Goal: Task Accomplishment & Management: Manage account settings

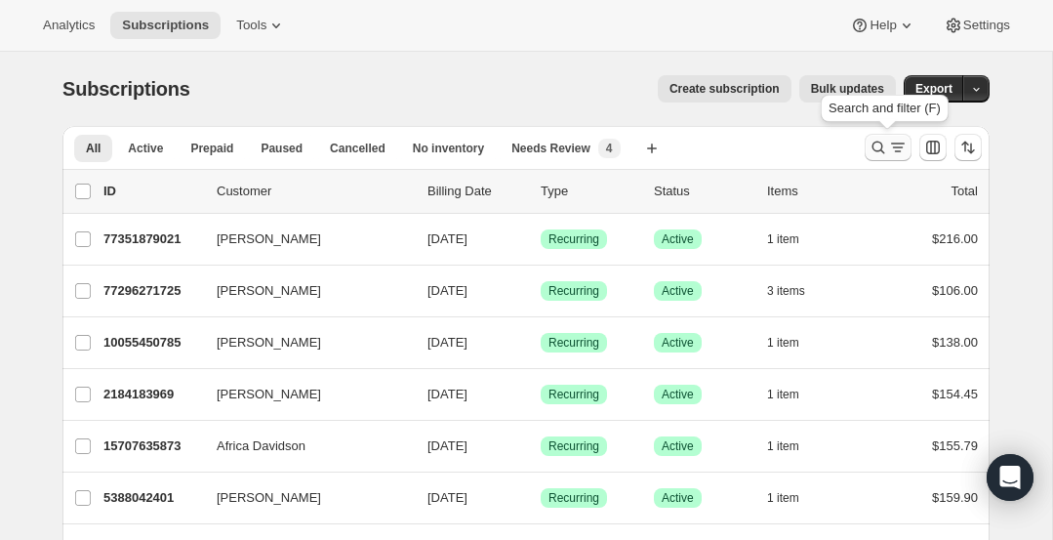
click at [909, 149] on button "Search and filter results" at bounding box center [888, 147] width 47 height 27
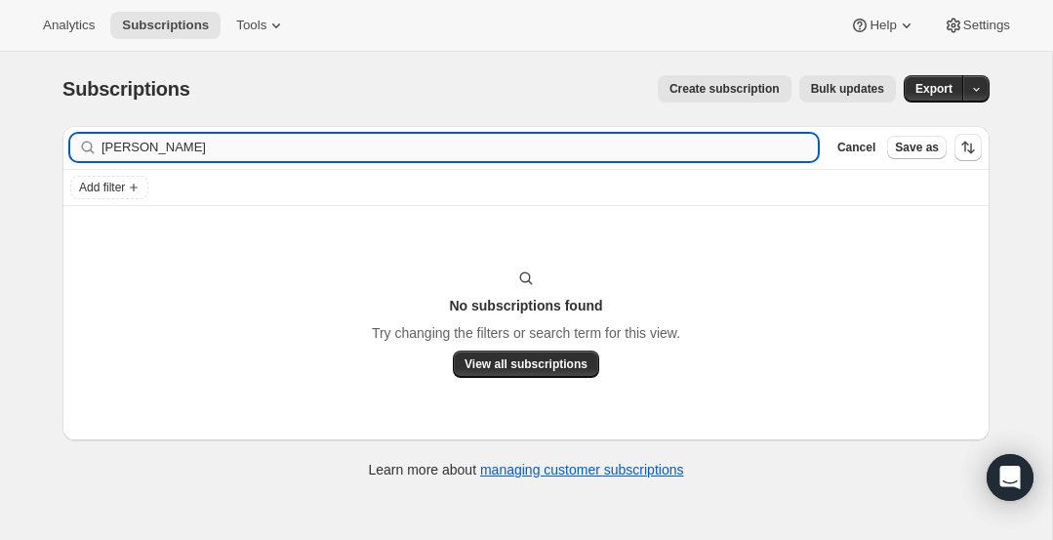
drag, startPoint x: 182, startPoint y: 150, endPoint x: 147, endPoint y: 150, distance: 34.2
click at [147, 150] on input "[PERSON_NAME]" at bounding box center [460, 147] width 716 height 27
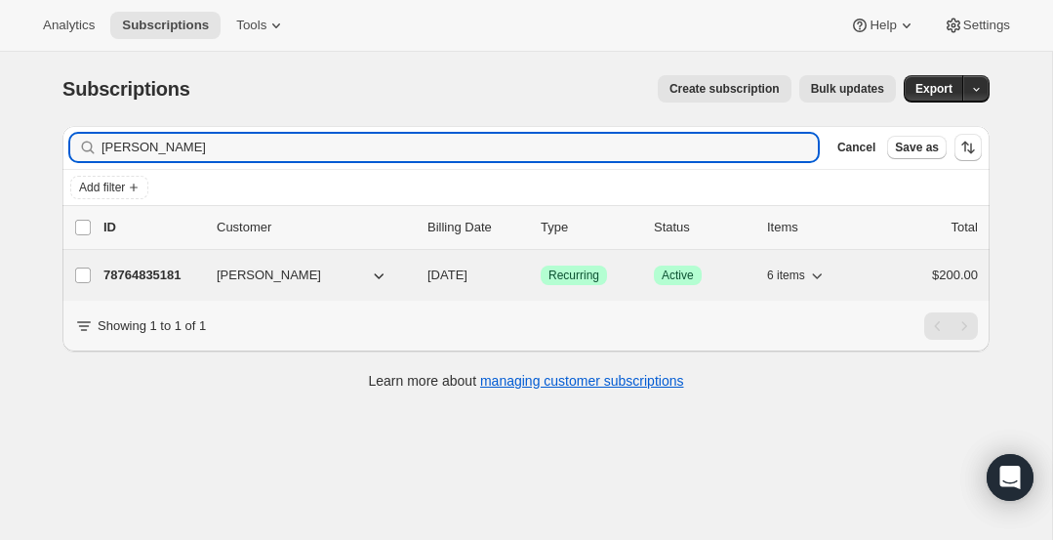
type input "[PERSON_NAME]"
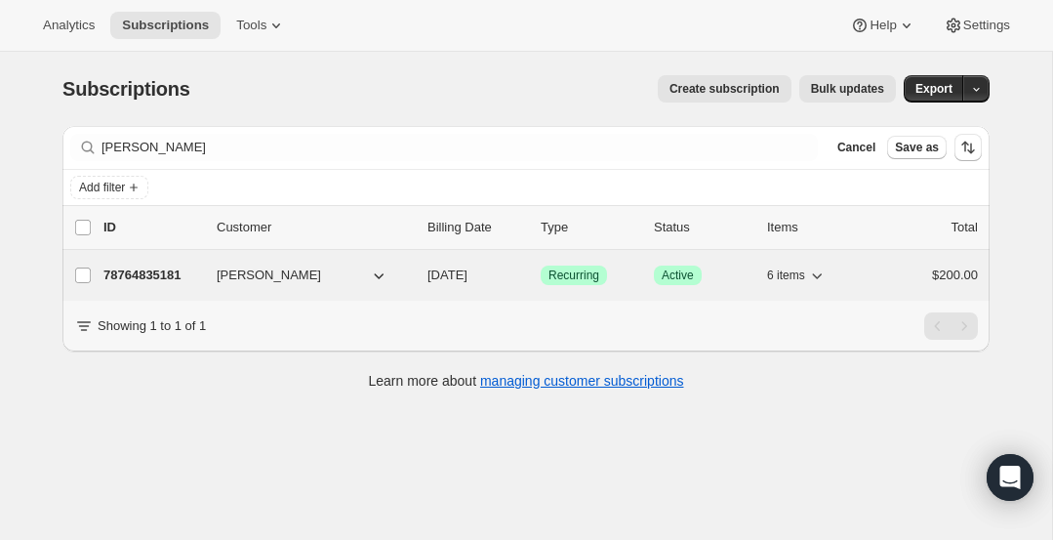
click at [136, 272] on p "78764835181" at bounding box center [152, 276] width 98 height 20
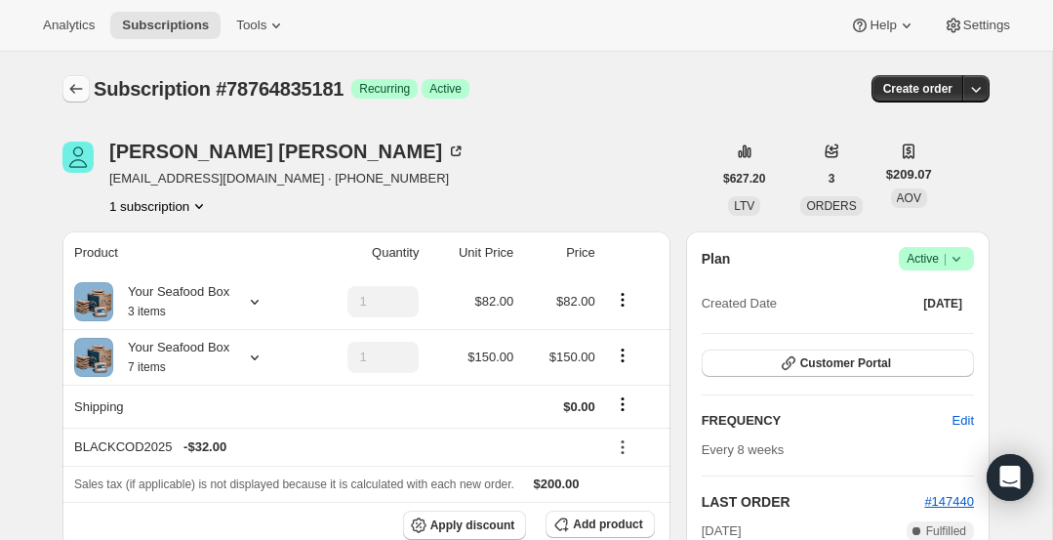
click at [72, 86] on icon "Subscriptions" at bounding box center [76, 89] width 20 height 20
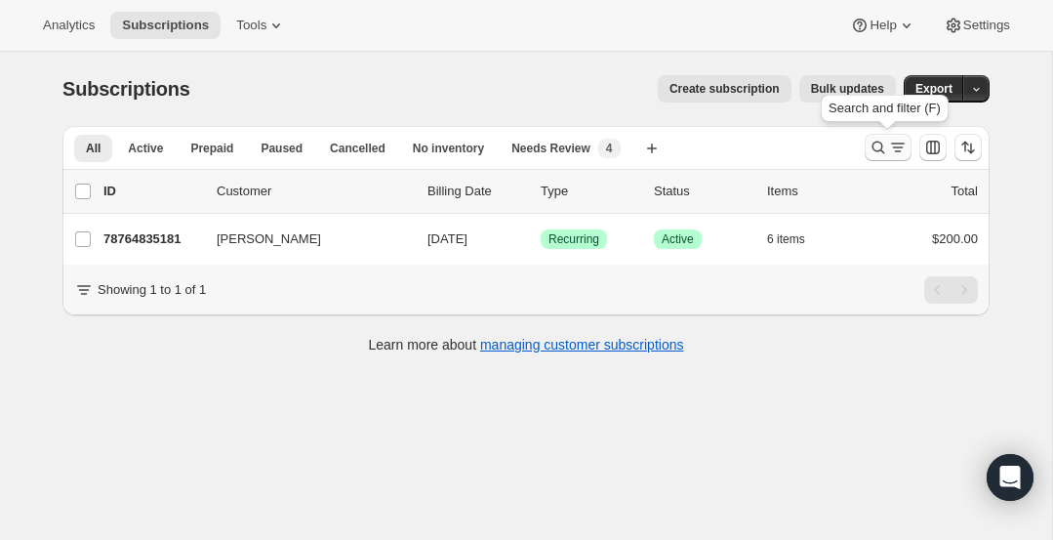
click at [898, 143] on icon "Search and filter results" at bounding box center [898, 148] width 20 height 20
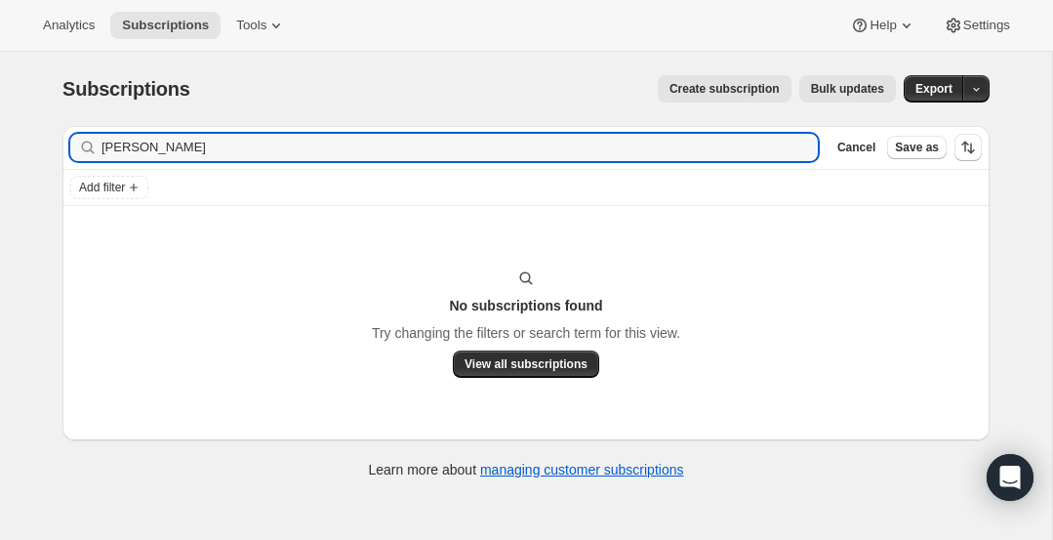
drag, startPoint x: 183, startPoint y: 152, endPoint x: 46, endPoint y: 135, distance: 137.8
click at [47, 135] on div "Filter subscribers [PERSON_NAME] Clear Cancel Save as Add filter No subscriptio…" at bounding box center [518, 304] width 943 height 389
drag, startPoint x: 143, startPoint y: 147, endPoint x: 55, endPoint y: 143, distance: 87.9
click at [55, 143] on div "Filter subscribers race1943 Clear Cancel Save as Add filter No subscriptions fo…" at bounding box center [518, 304] width 943 height 389
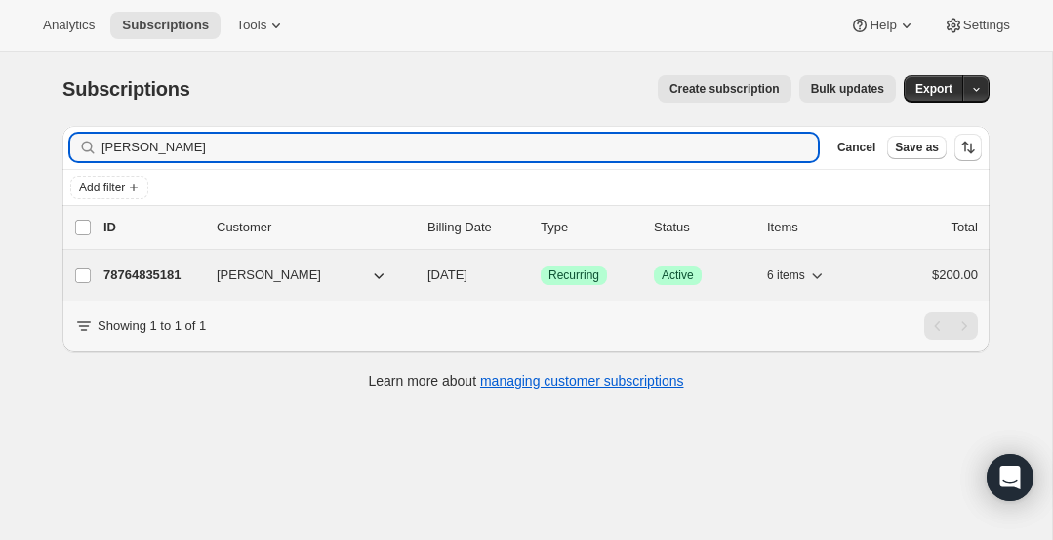
type input "[PERSON_NAME]"
click at [153, 266] on p "78764835181" at bounding box center [152, 276] width 98 height 20
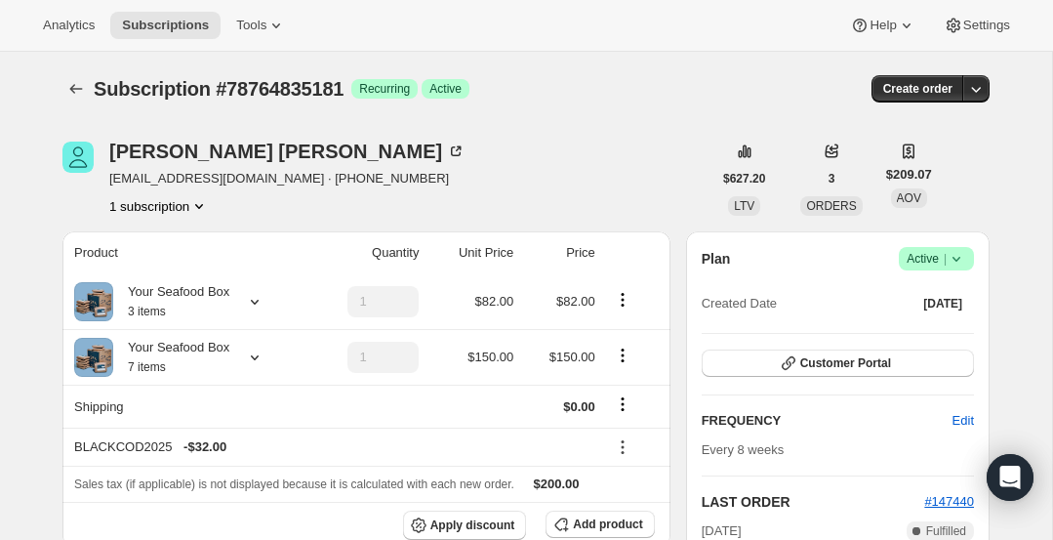
click at [952, 259] on icon at bounding box center [957, 259] width 20 height 20
click at [910, 323] on span "Cancel subscription" at bounding box center [932, 329] width 110 height 15
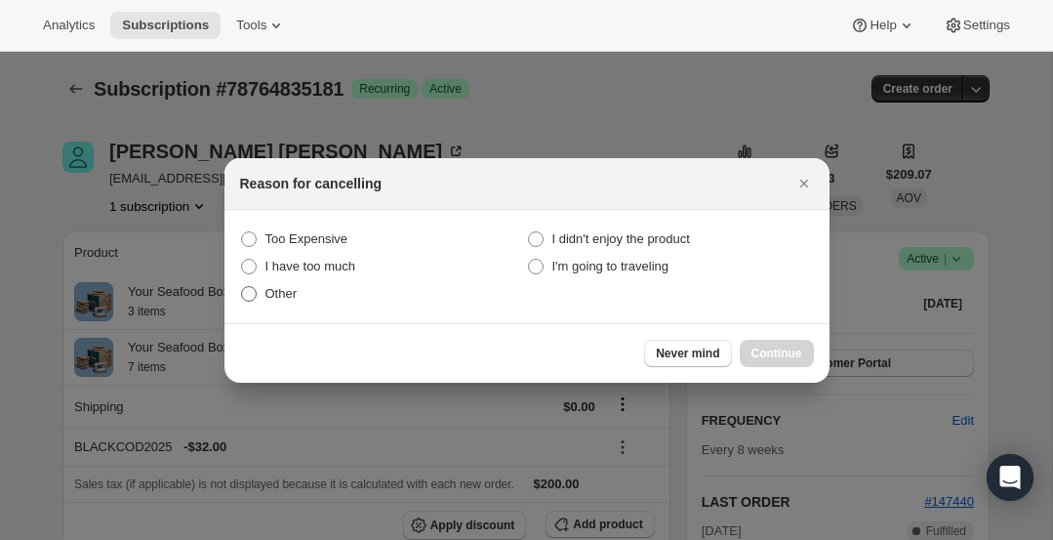
click at [249, 296] on span ":rj6:" at bounding box center [249, 294] width 16 height 16
click at [242, 287] on input "Other" at bounding box center [241, 286] width 1 height 1
radio input "true"
click at [775, 347] on span "Continue" at bounding box center [777, 354] width 51 height 16
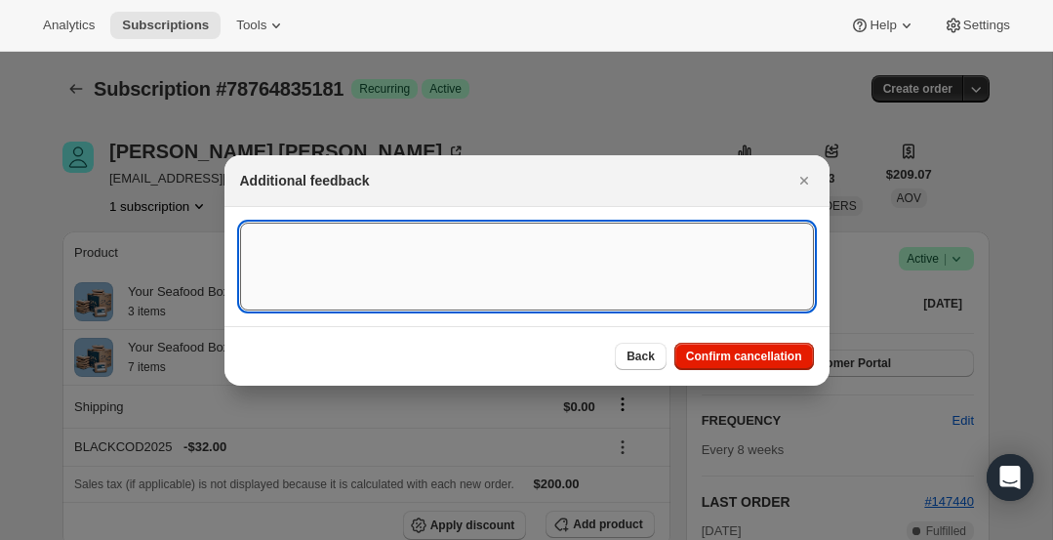
click at [333, 237] on textarea ":rj6:" at bounding box center [527, 267] width 574 height 88
type textarea "Having Financial difficulties"
click at [776, 356] on span "Confirm cancellation" at bounding box center [744, 356] width 116 height 16
